Goal: Navigation & Orientation: Find specific page/section

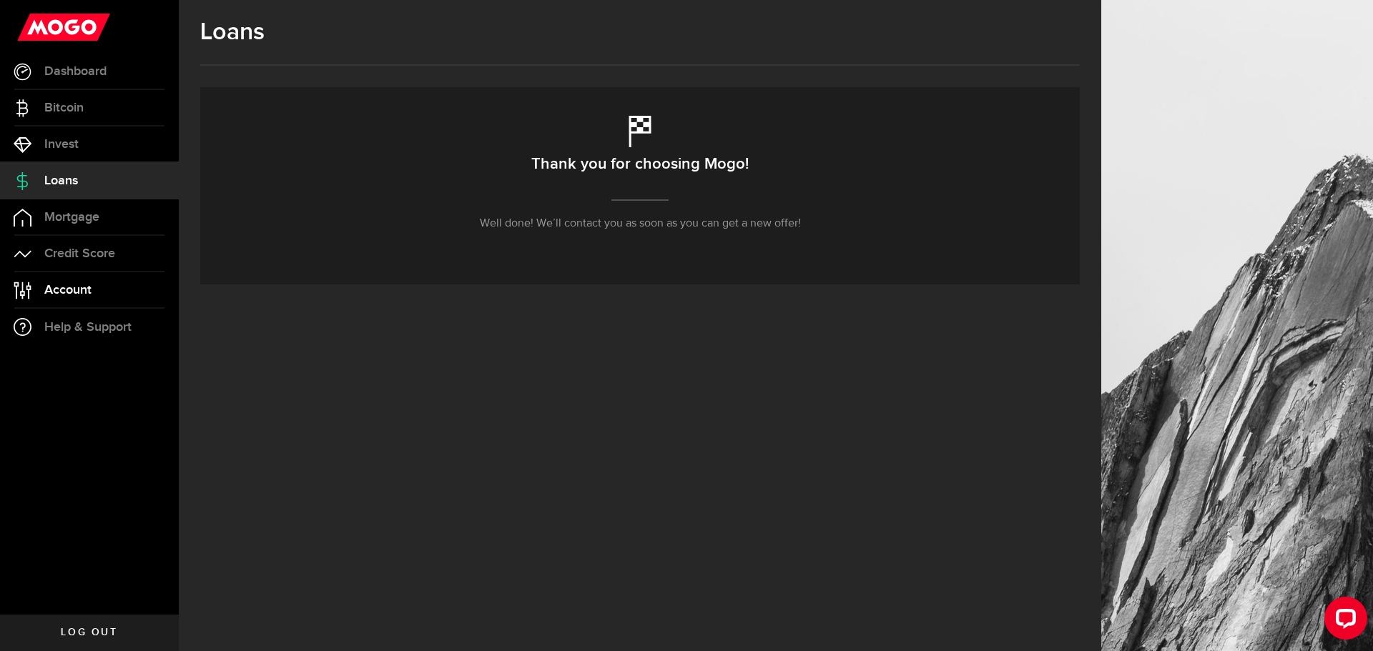
click at [77, 287] on span "Account" at bounding box center [67, 290] width 47 height 13
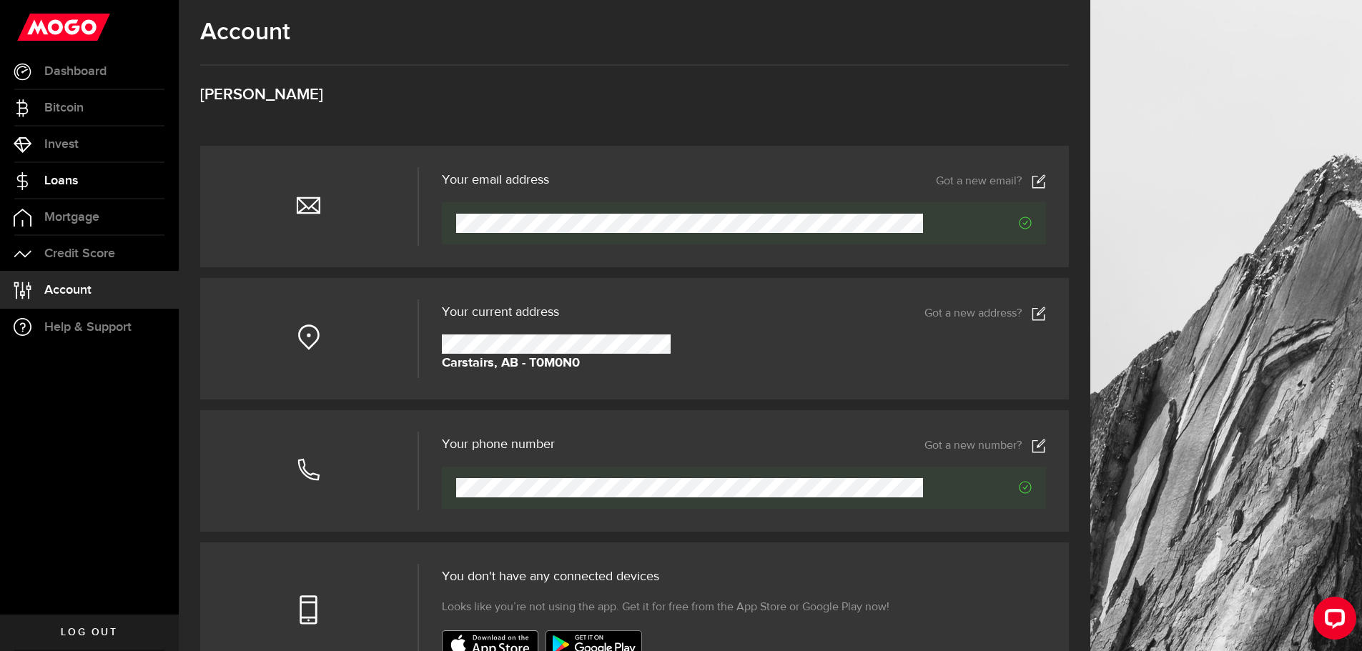
click at [66, 177] on span "Loans" at bounding box center [61, 180] width 34 height 13
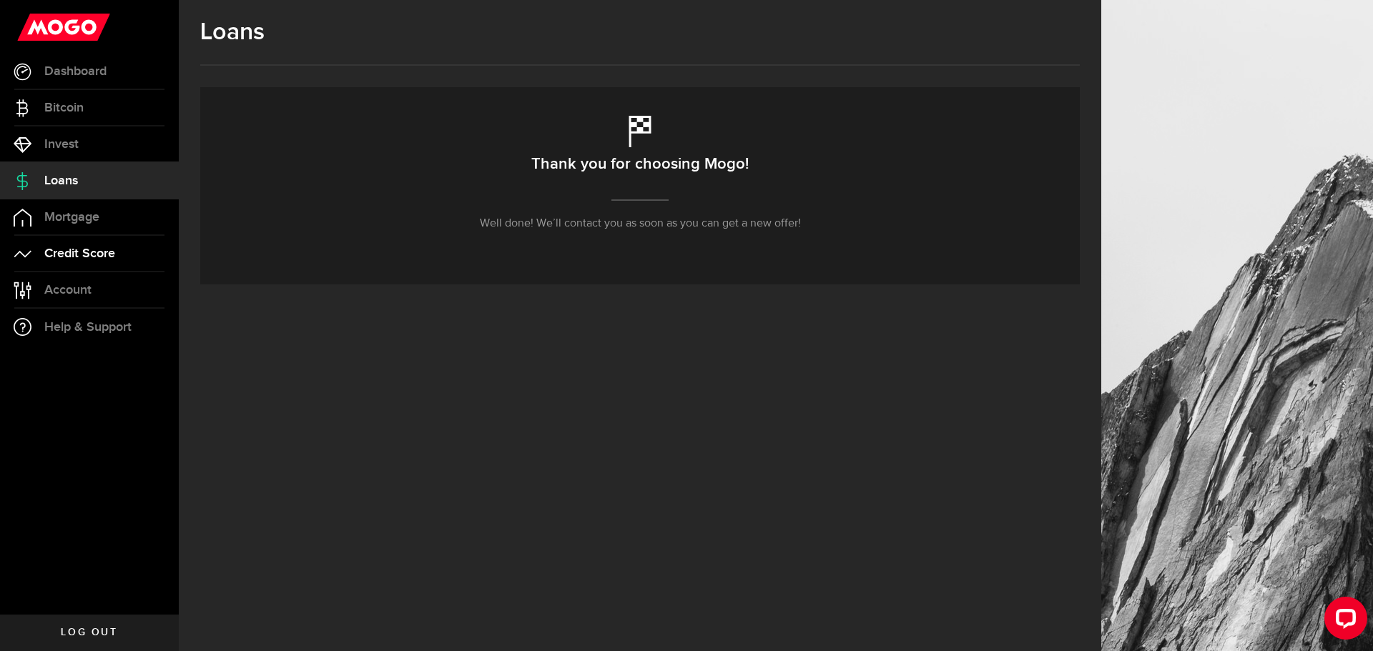
click at [87, 250] on span "Credit Score" at bounding box center [79, 253] width 71 height 13
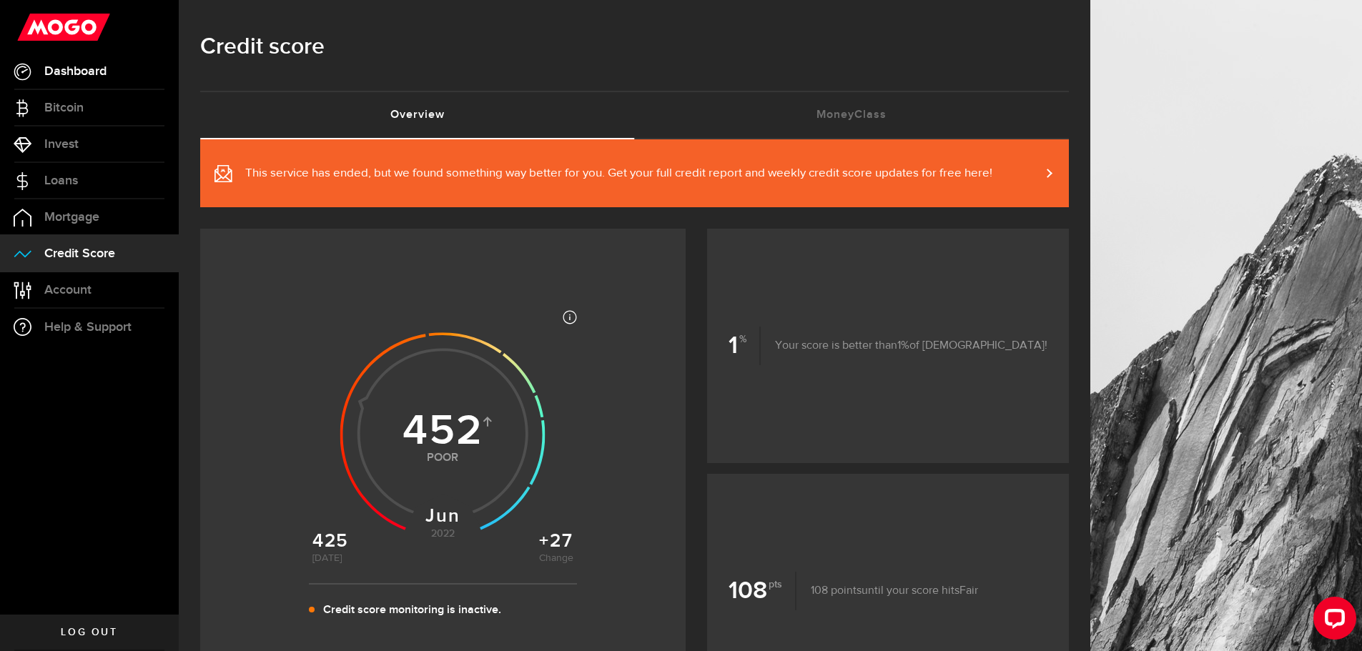
click at [85, 78] on span "Dashboard" at bounding box center [75, 71] width 62 height 13
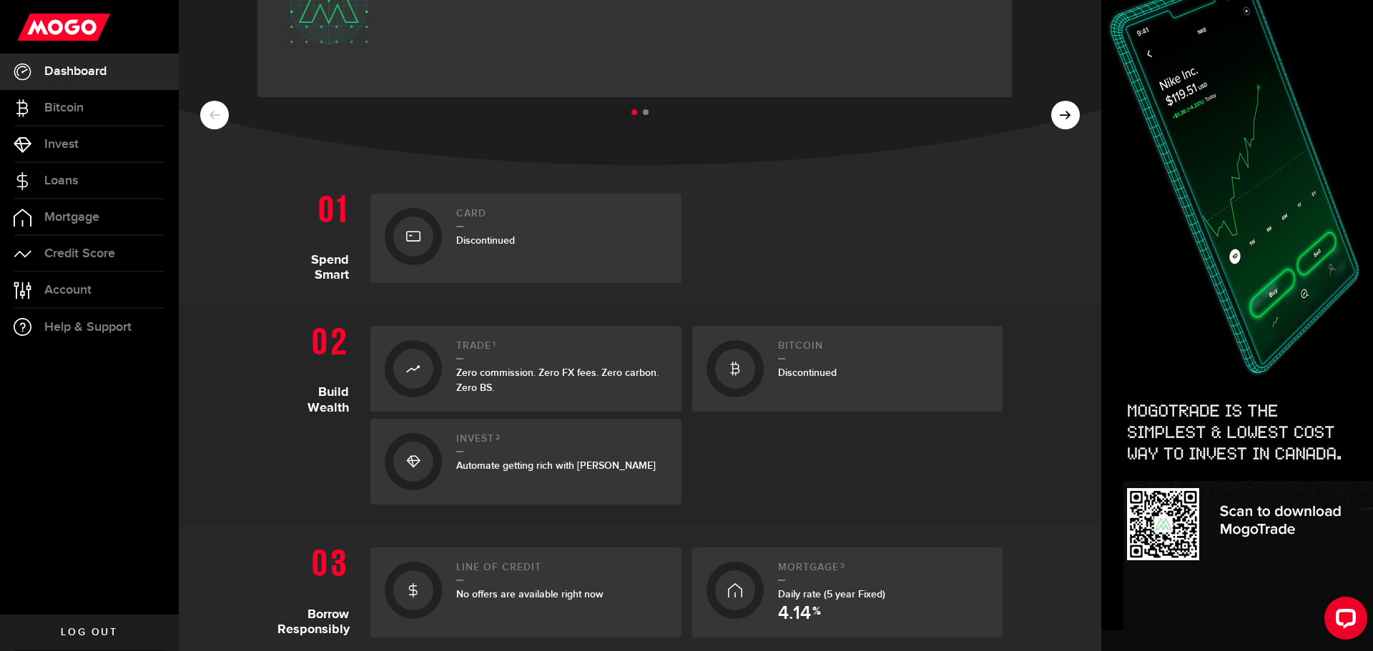
scroll to position [58, 0]
